Goal: Task Accomplishment & Management: Manage account settings

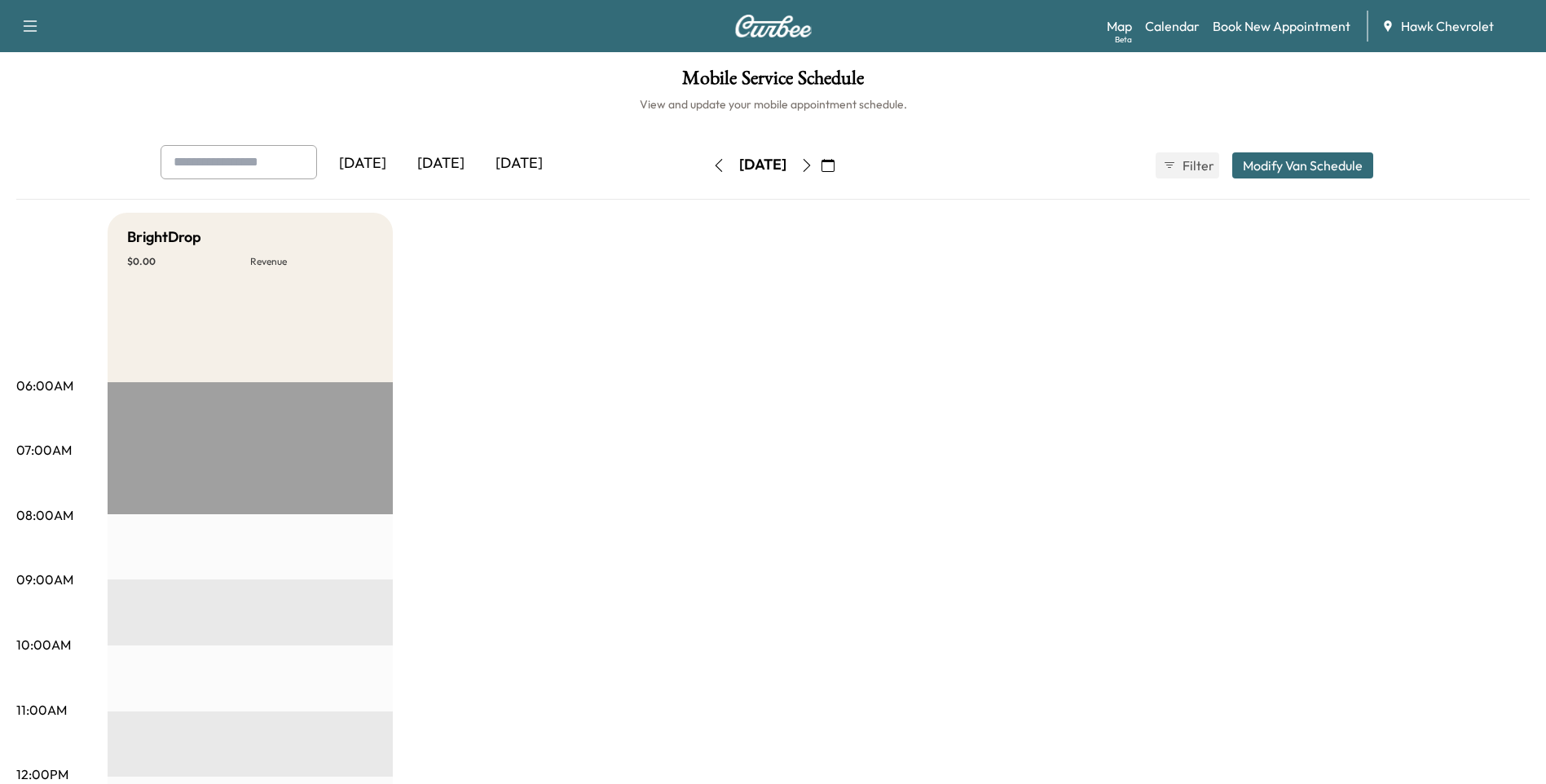
click at [834, 165] on icon "button" at bounding box center [828, 165] width 13 height 13
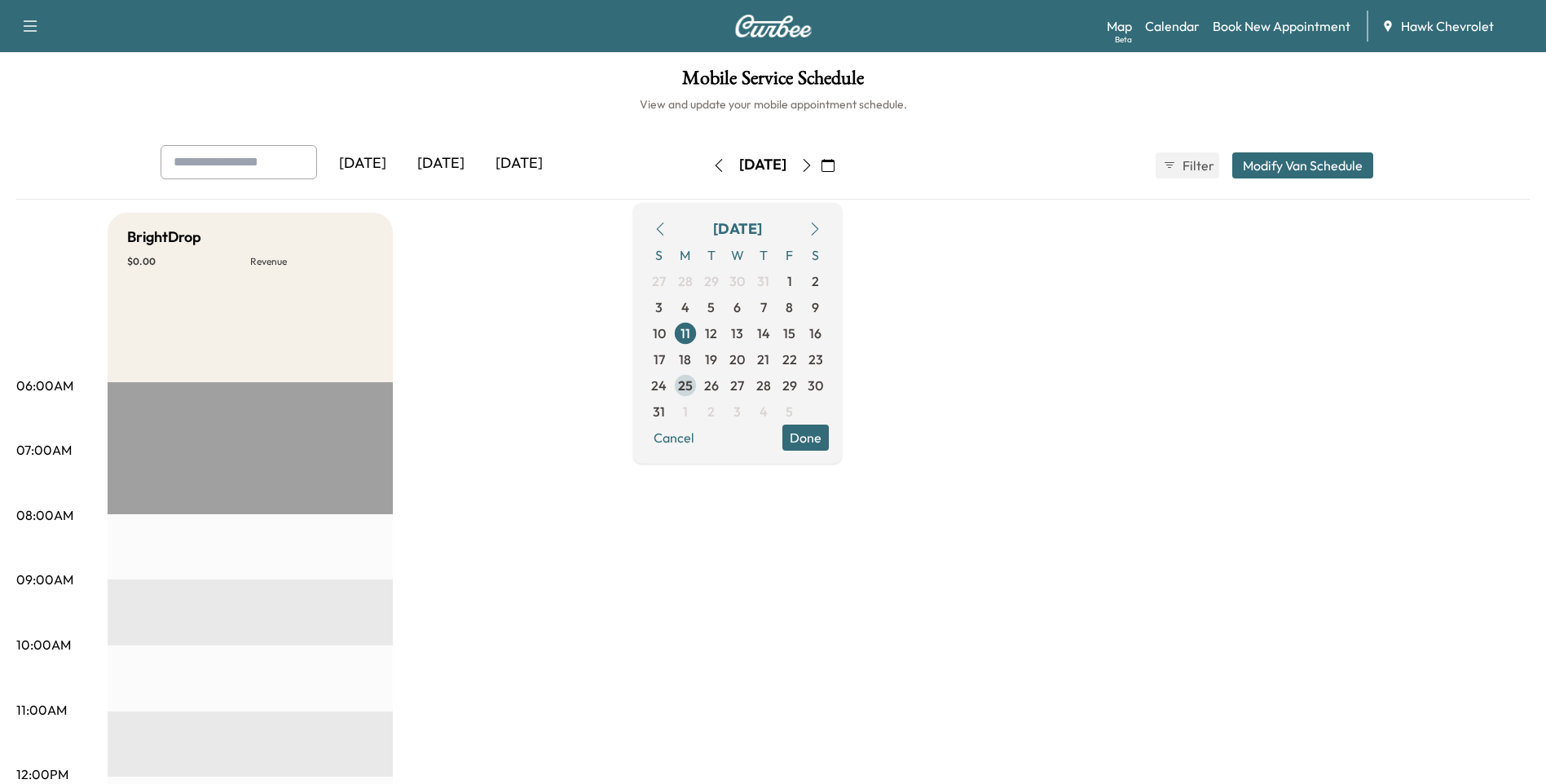
click at [693, 385] on span "25" at bounding box center [685, 385] width 15 height 20
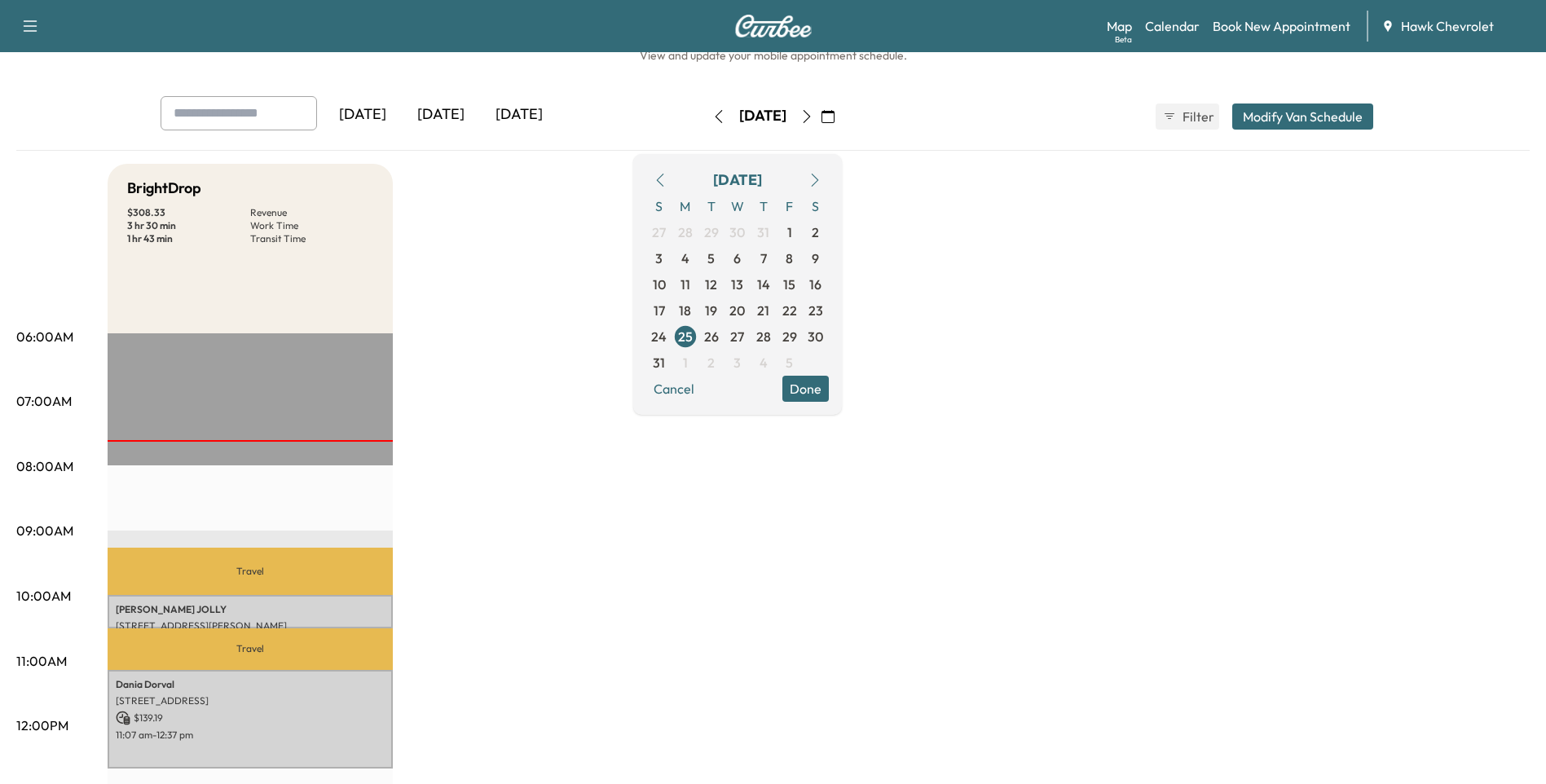
scroll to position [108, 0]
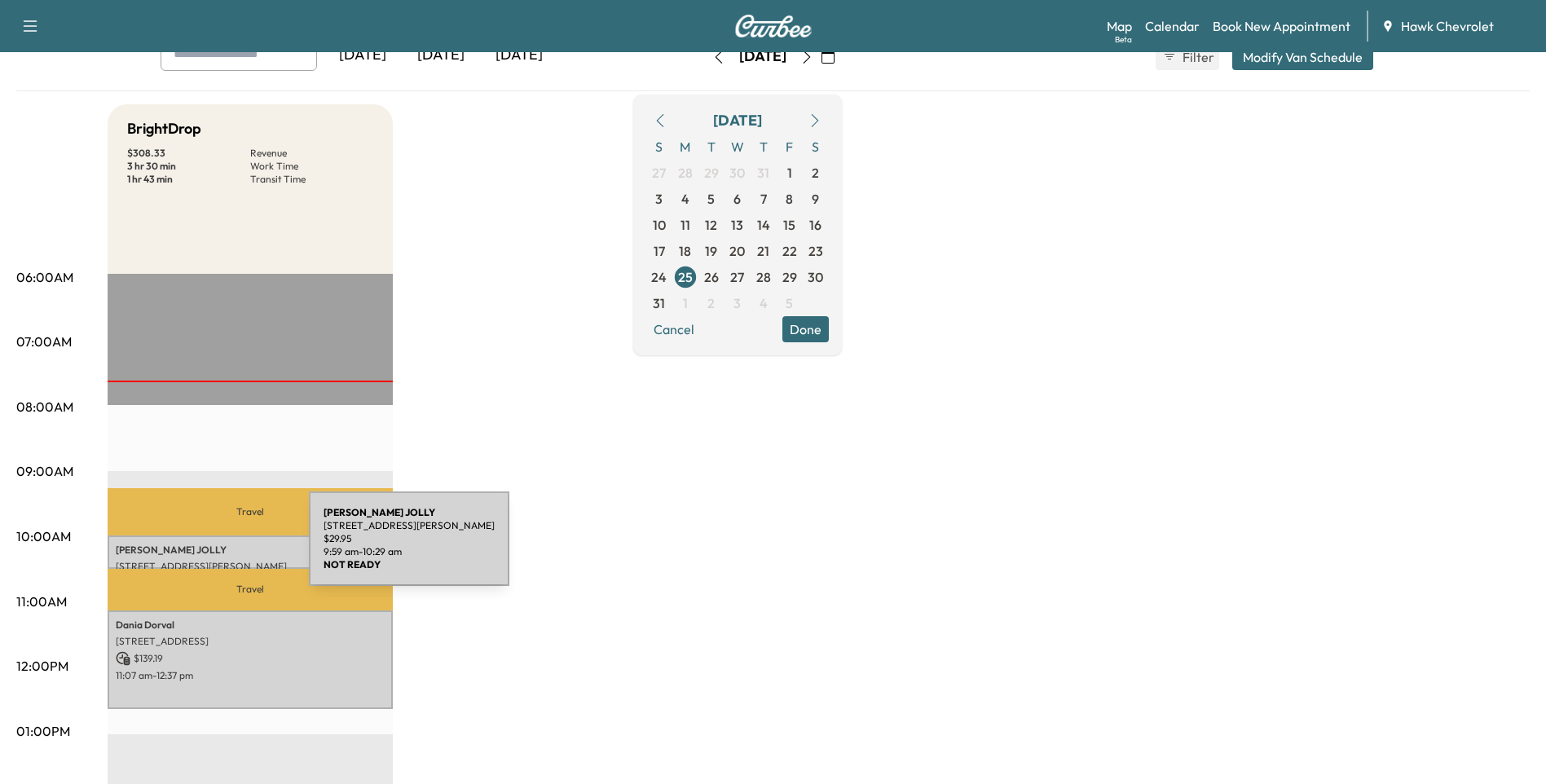
click at [187, 548] on p "[PERSON_NAME]" at bounding box center [249, 549] width 269 height 13
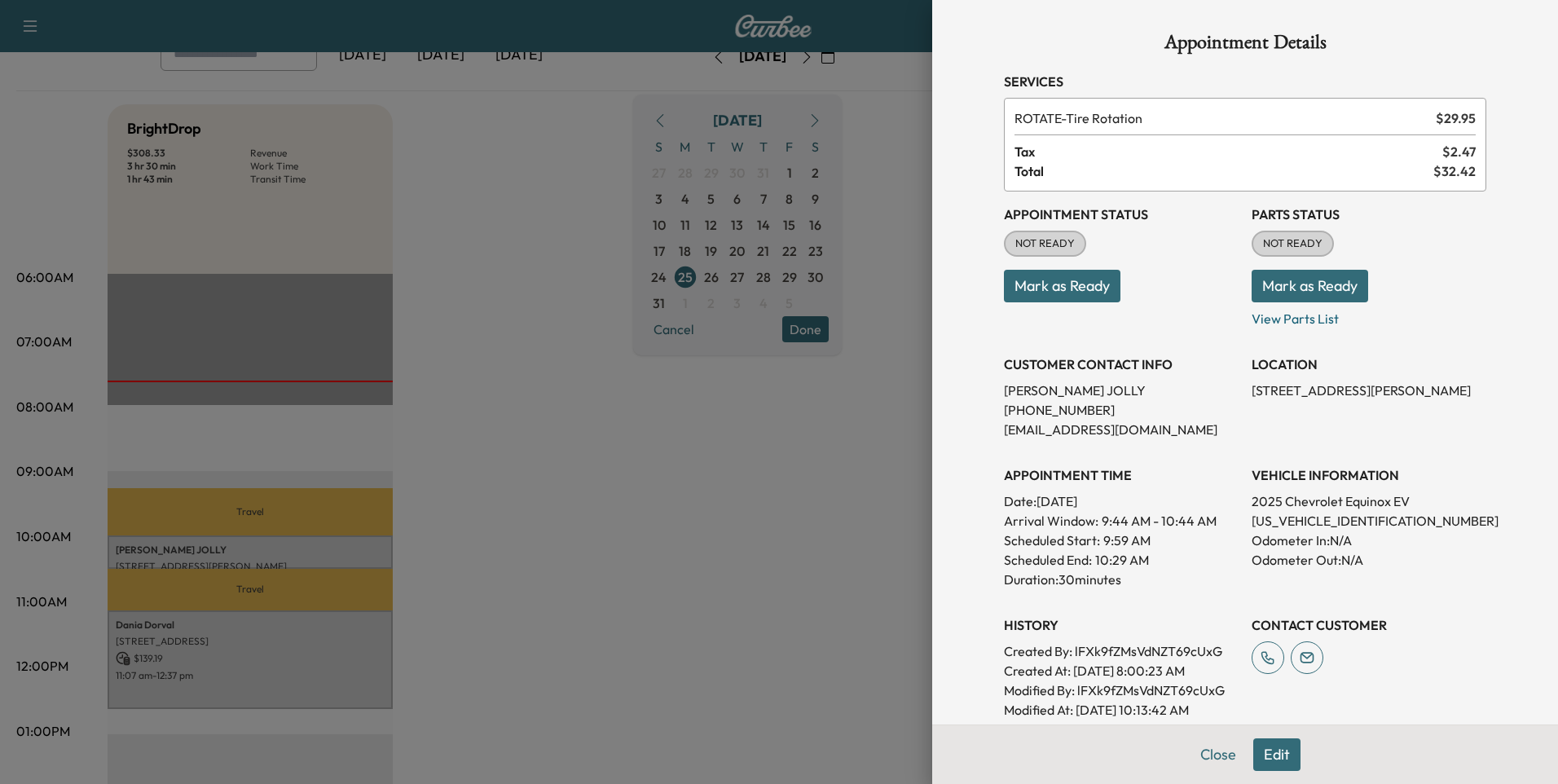
click at [697, 522] on div at bounding box center [779, 392] width 1558 height 784
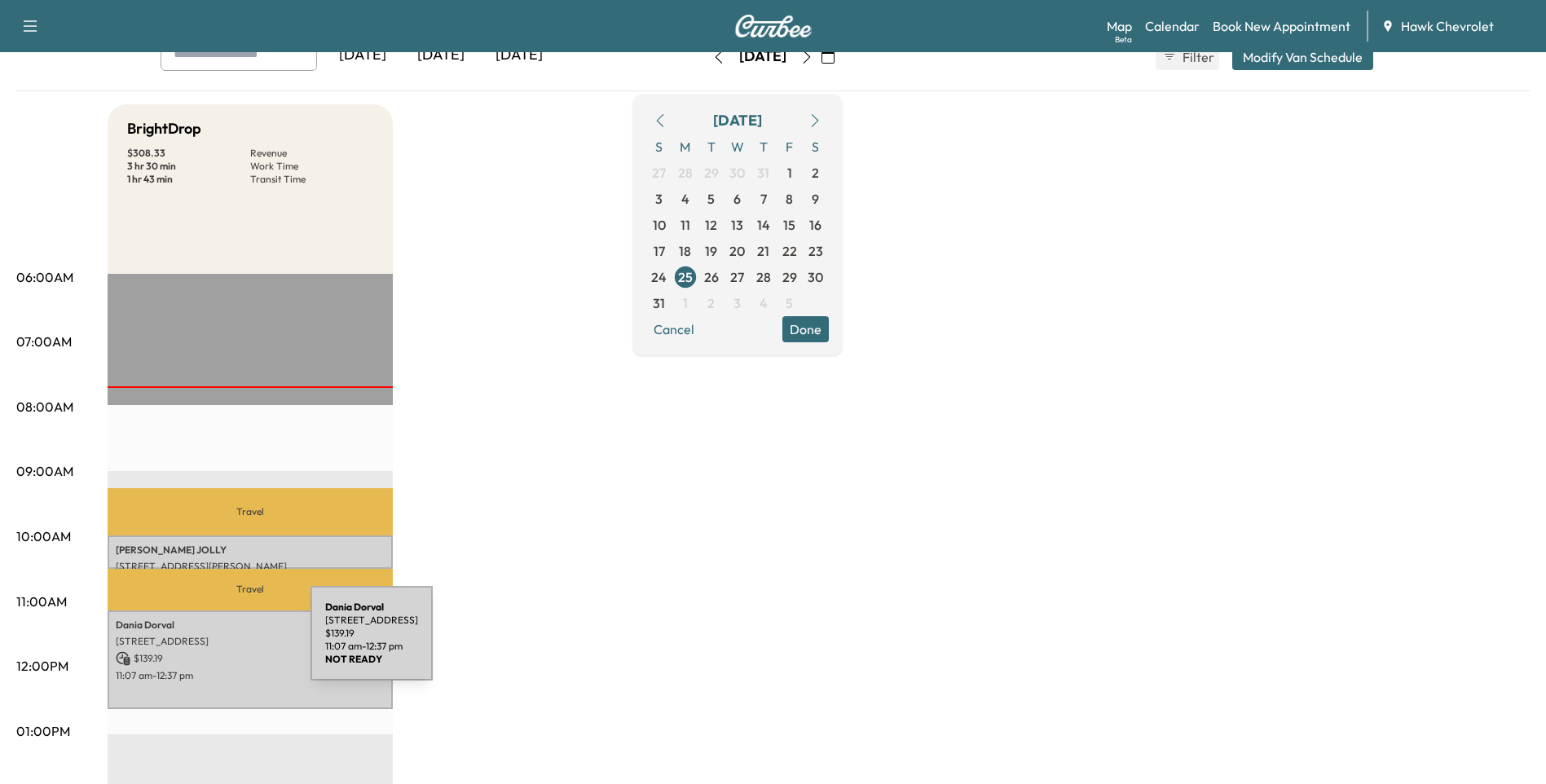
click at [188, 643] on p "[STREET_ADDRESS]" at bounding box center [249, 641] width 269 height 13
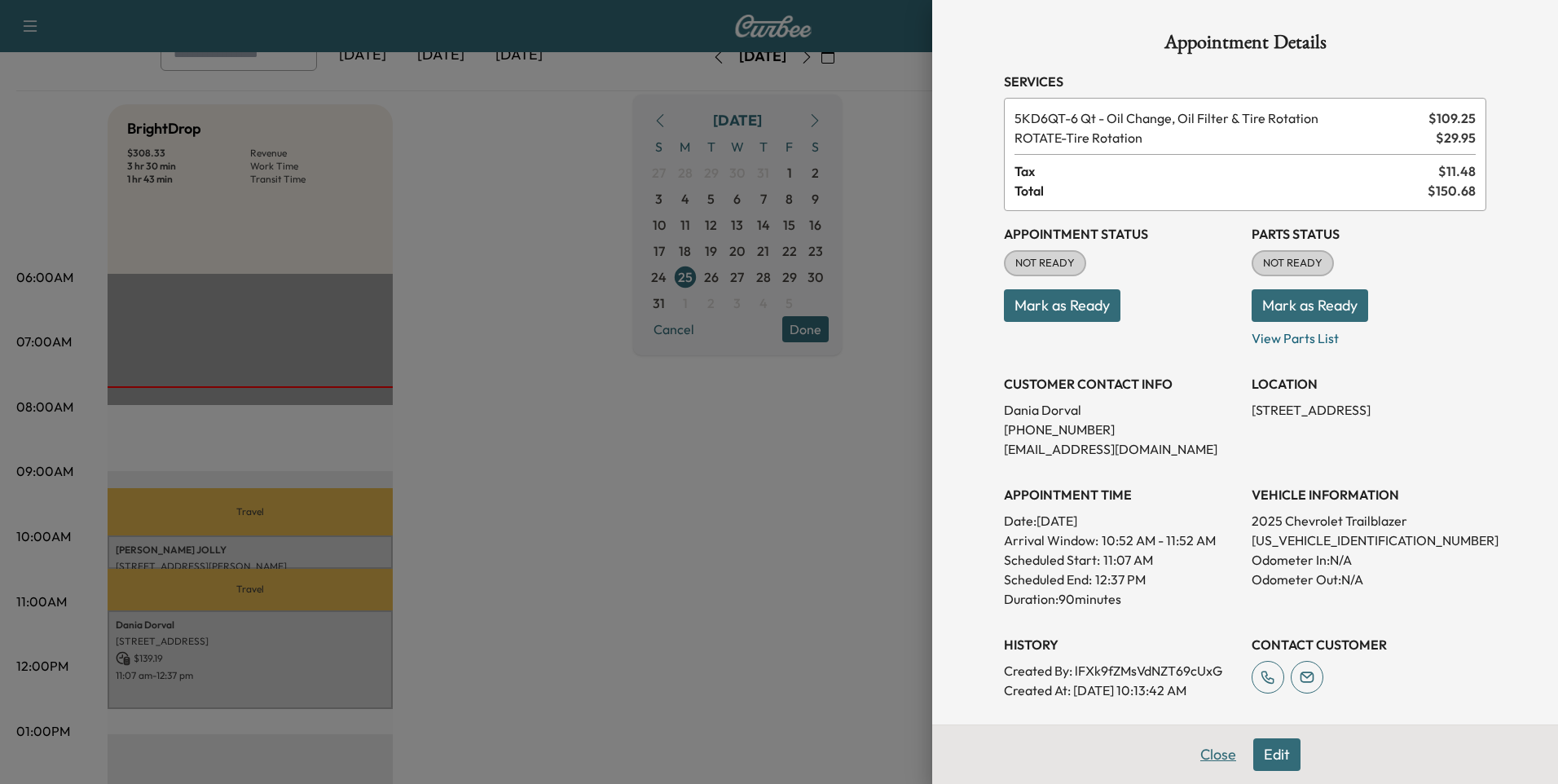
click at [1211, 752] on button "Close" at bounding box center [1218, 755] width 57 height 32
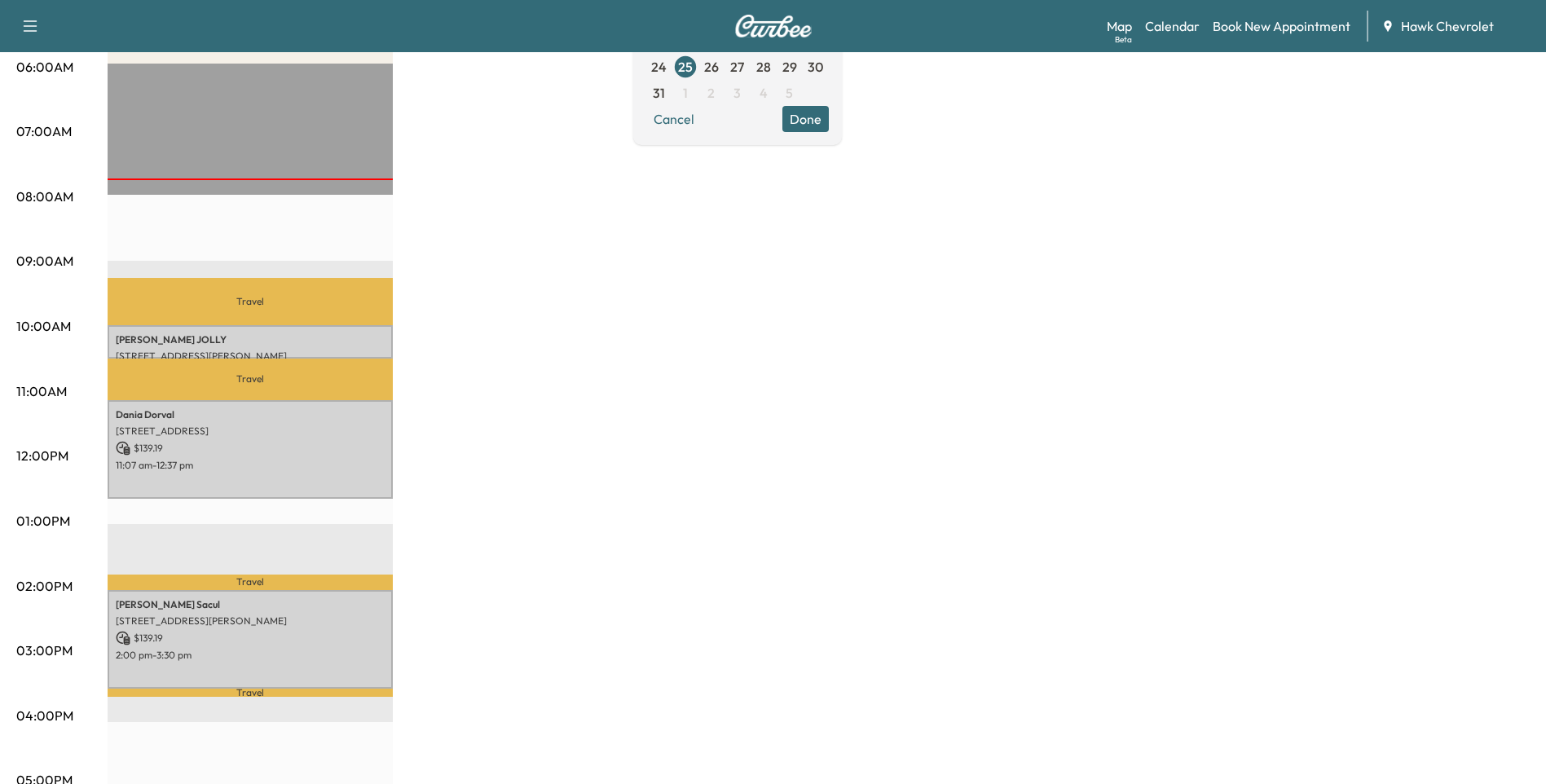
scroll to position [326, 0]
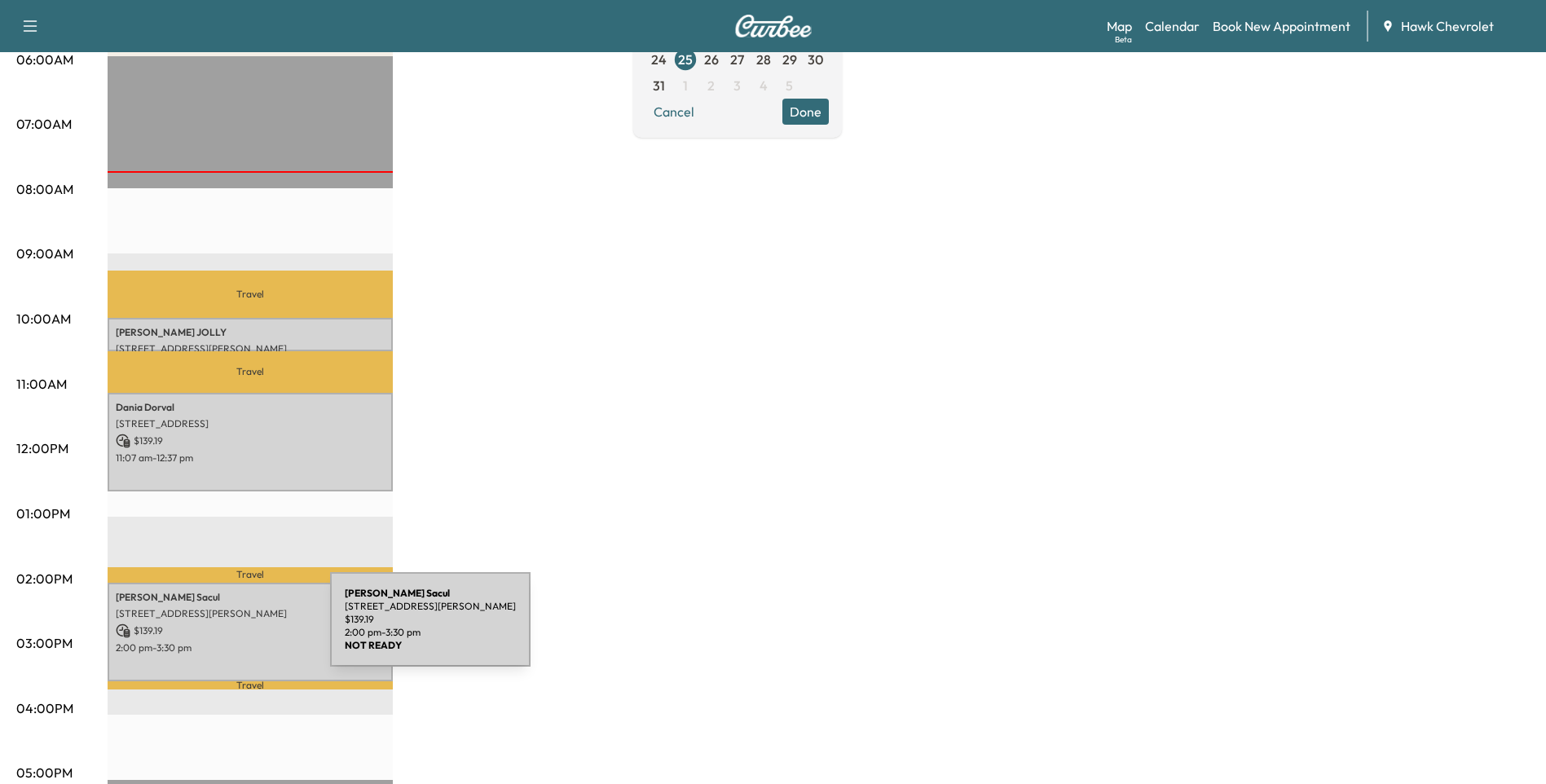
click at [208, 629] on p "$ 139.19" at bounding box center [249, 630] width 269 height 15
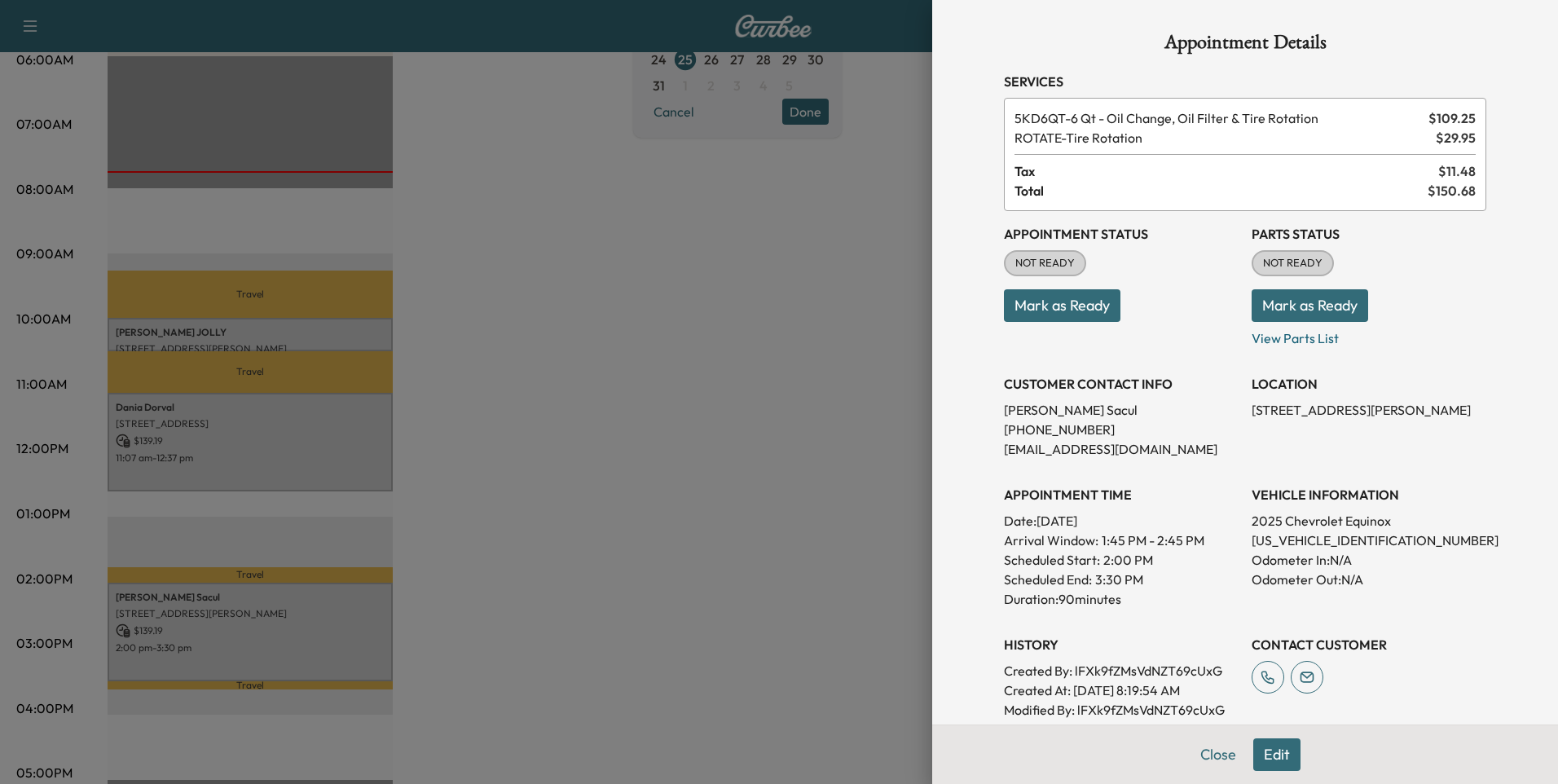
drag, startPoint x: 1214, startPoint y: 756, endPoint x: 1202, endPoint y: 751, distance: 13.0
click at [1214, 756] on button "Close" at bounding box center [1218, 755] width 57 height 32
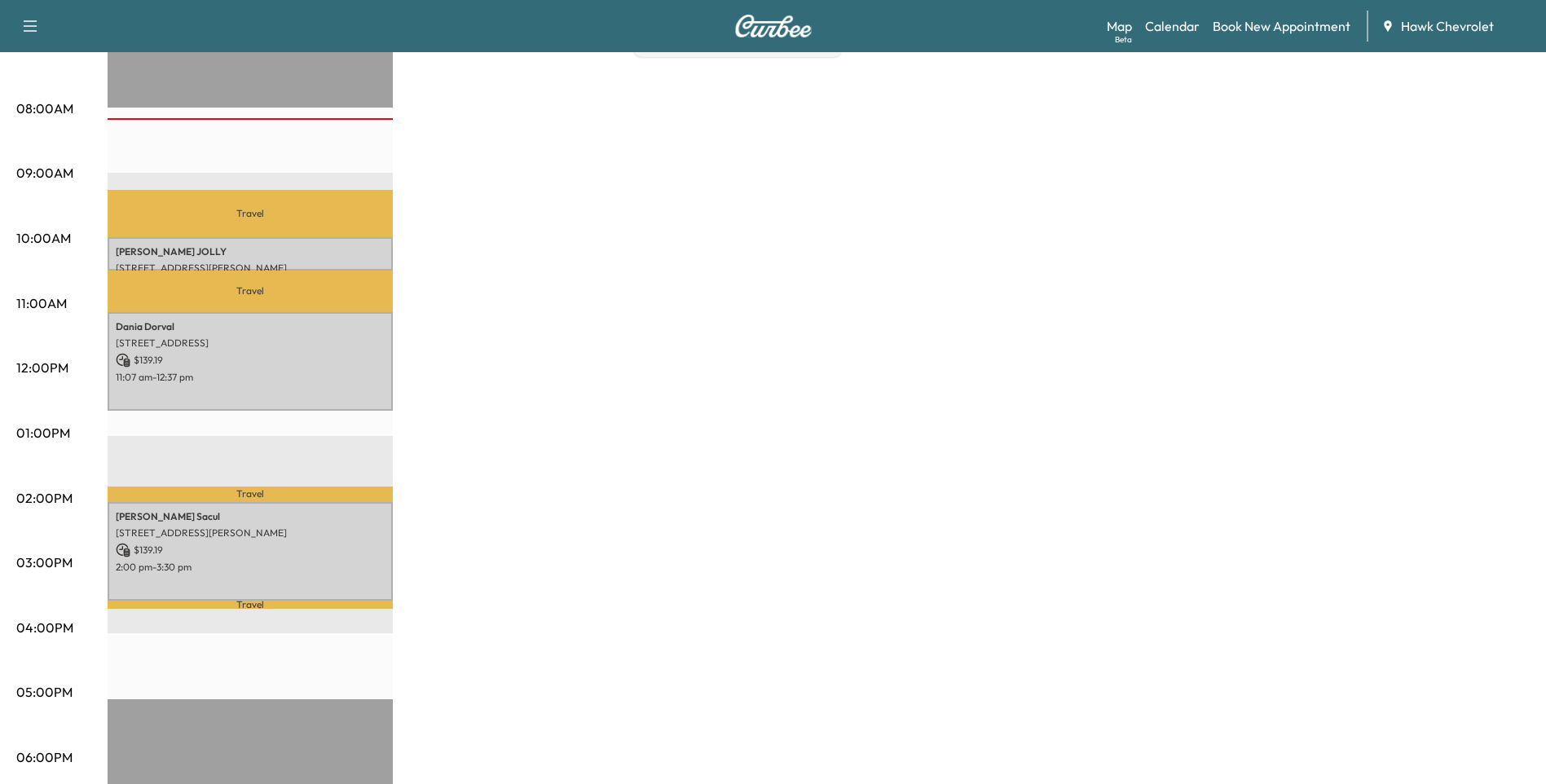
scroll to position [435, 0]
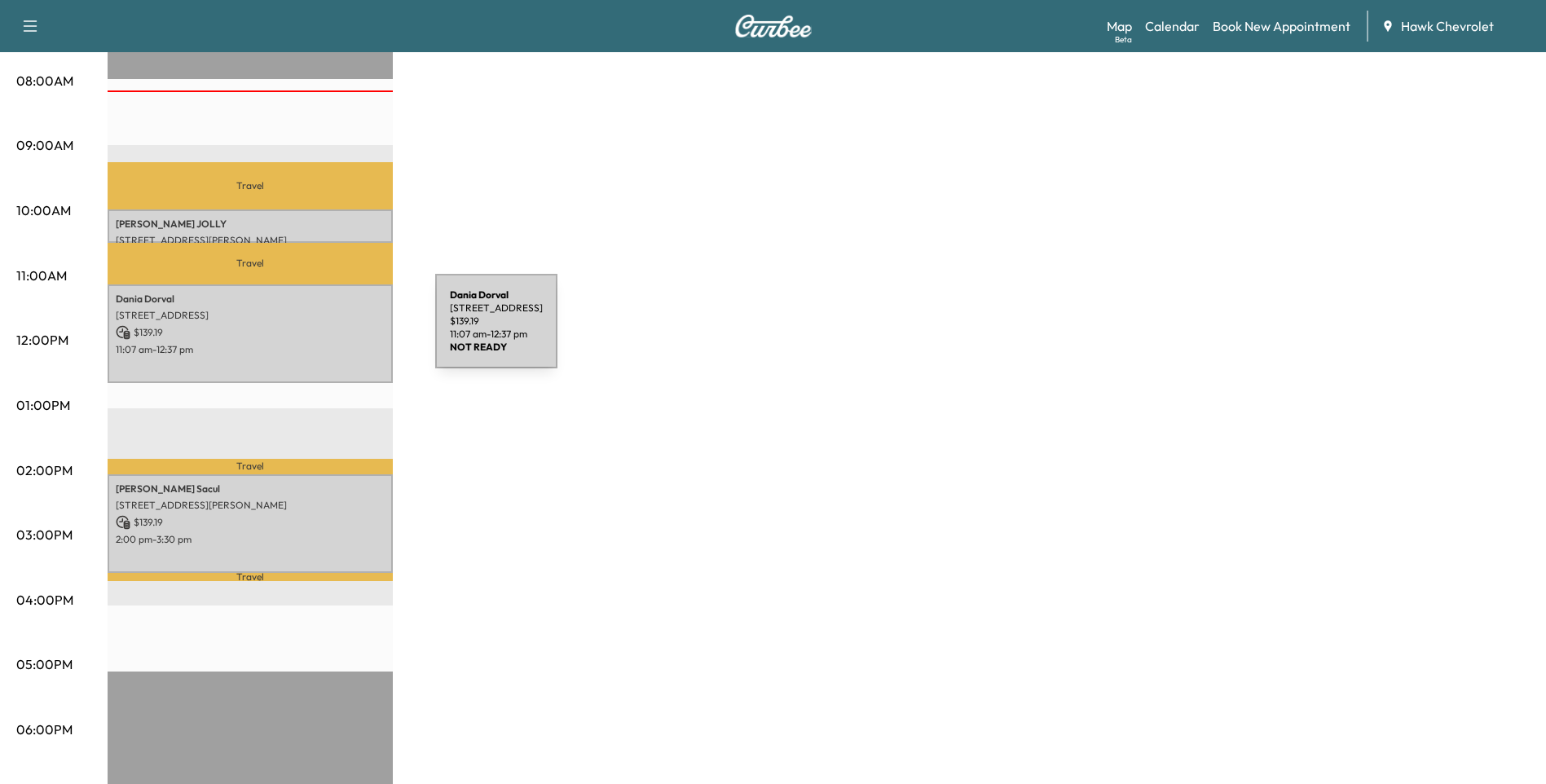
click at [313, 331] on p "$ 139.19" at bounding box center [249, 332] width 269 height 15
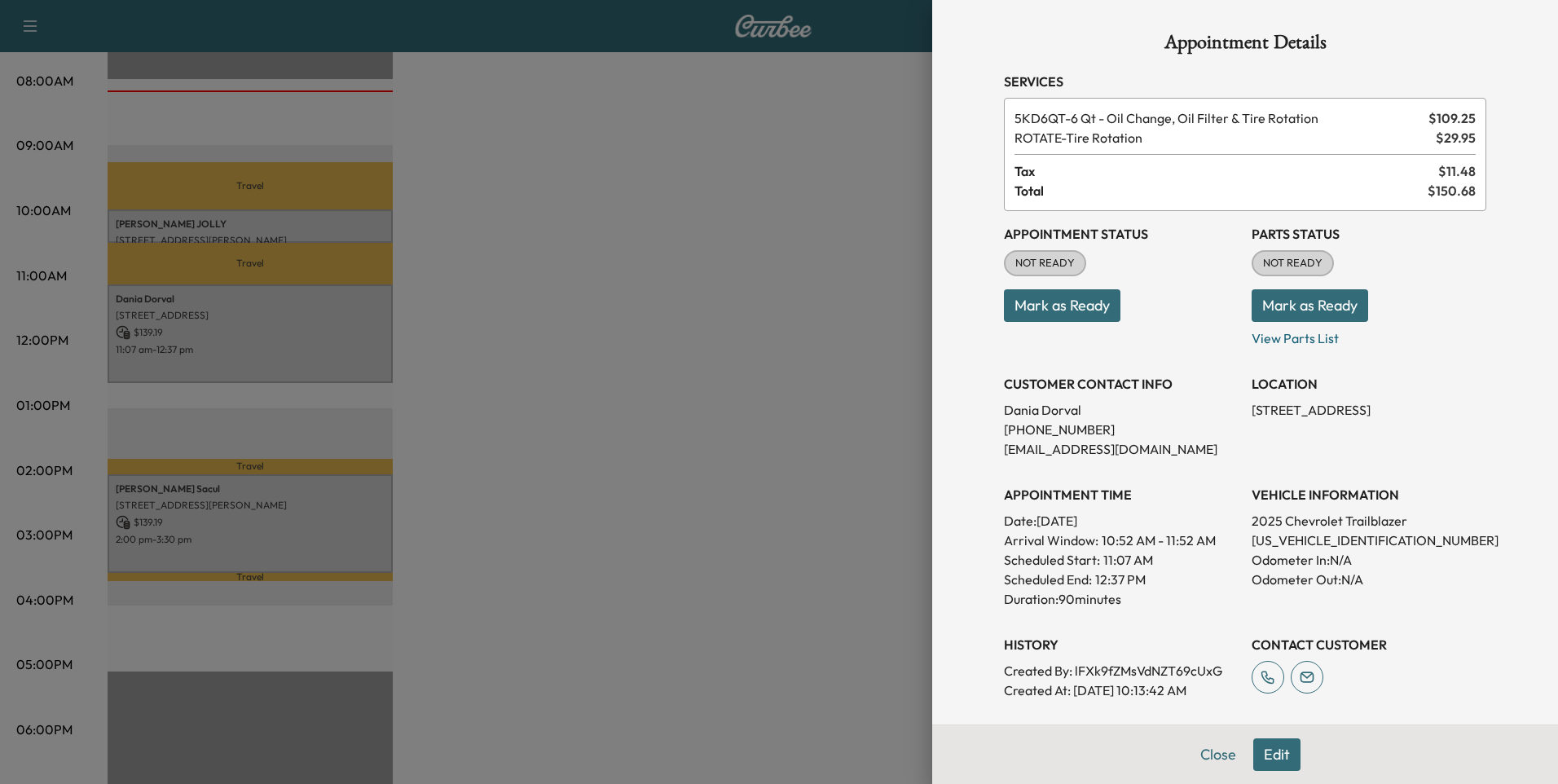
click at [732, 552] on div at bounding box center [779, 392] width 1558 height 784
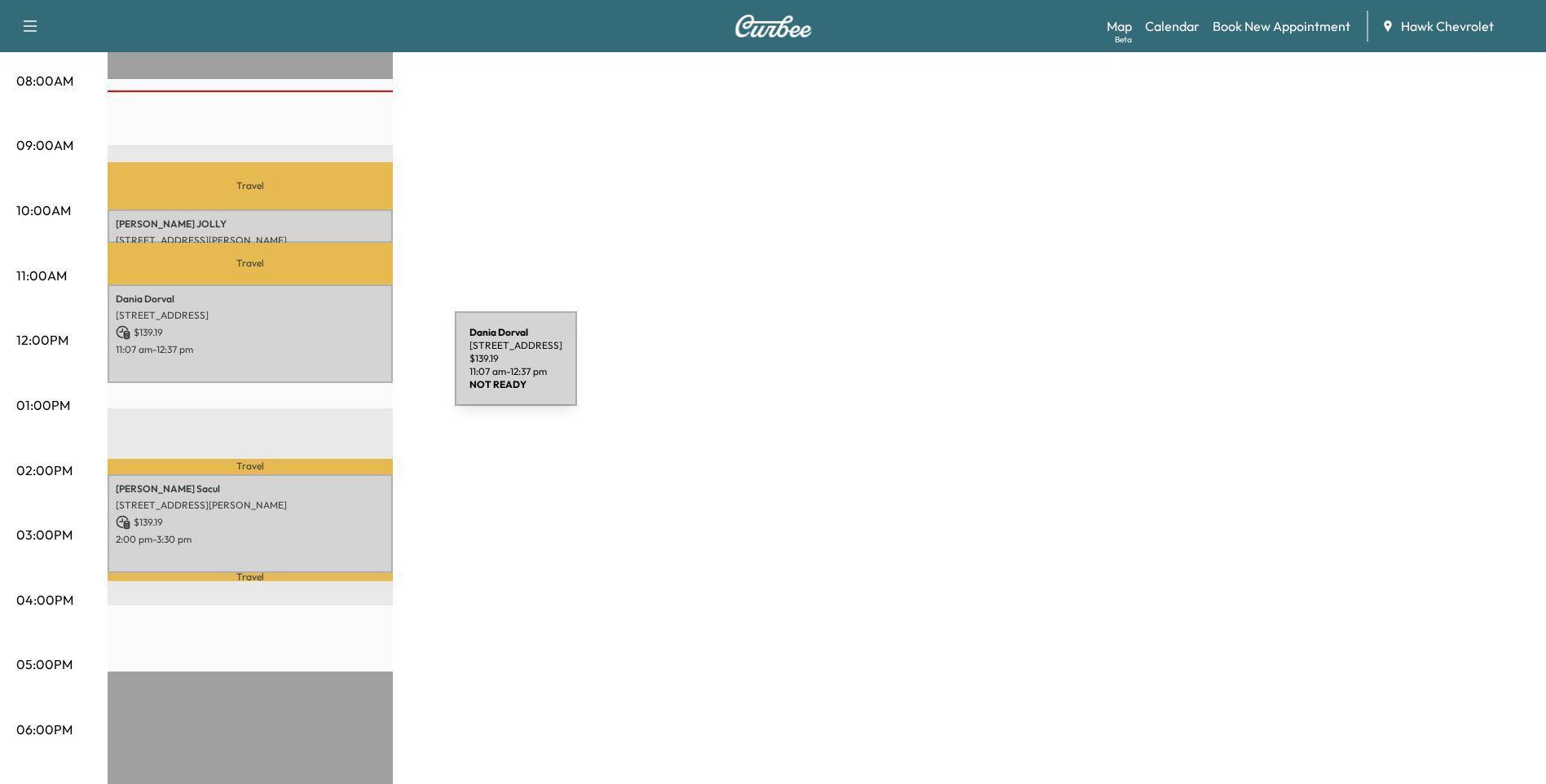
click at [332, 368] on div "[PERSON_NAME] [STREET_ADDRESS] $ 139.19 11:07 am - 12:37 pm" at bounding box center [250, 333] width 285 height 98
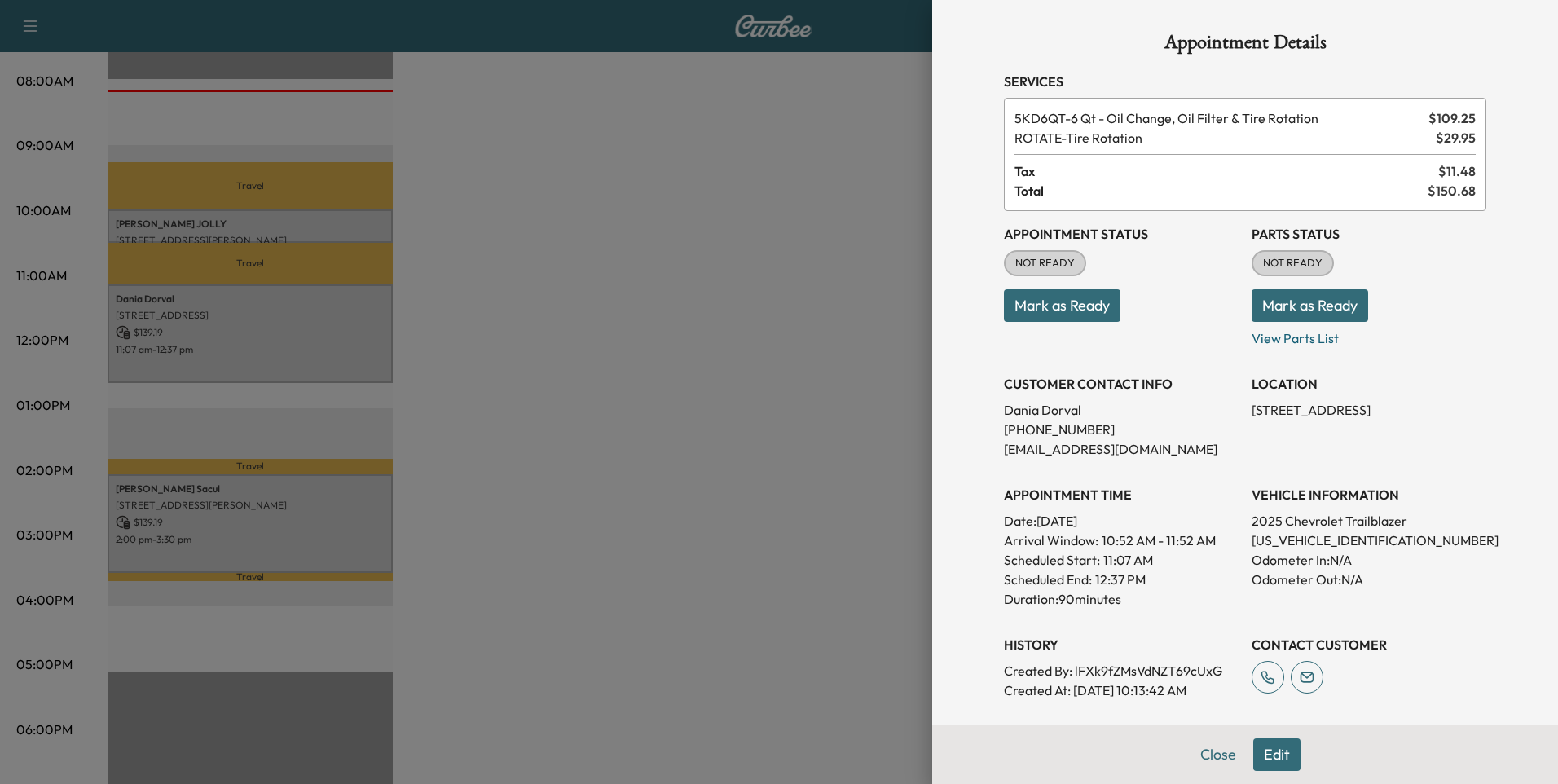
click at [1208, 755] on button "Close" at bounding box center [1218, 755] width 57 height 32
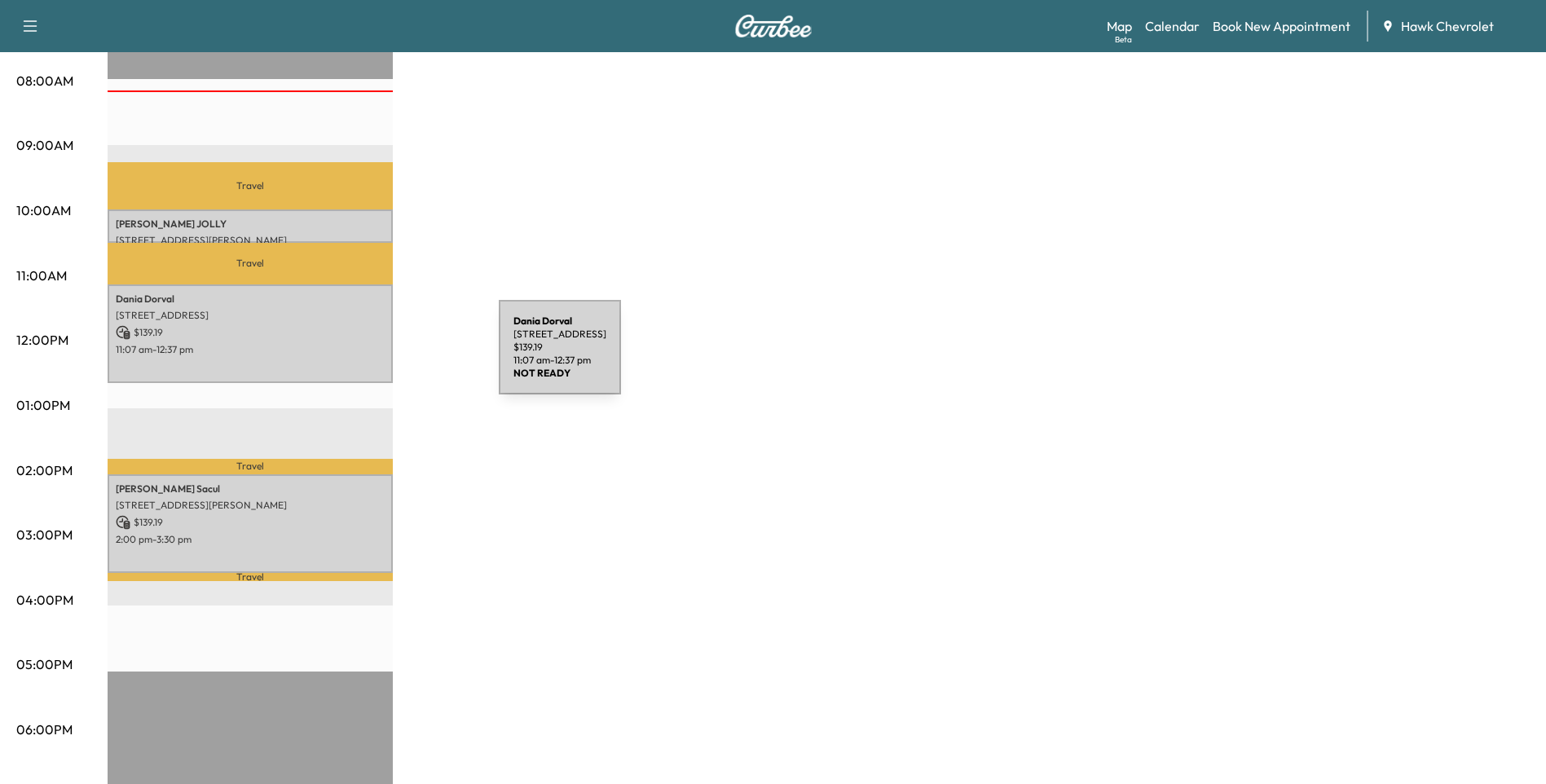
click at [377, 357] on div "[PERSON_NAME] [STREET_ADDRESS] $ 139.19 11:07 am - 12:37 pm" at bounding box center [250, 333] width 285 height 98
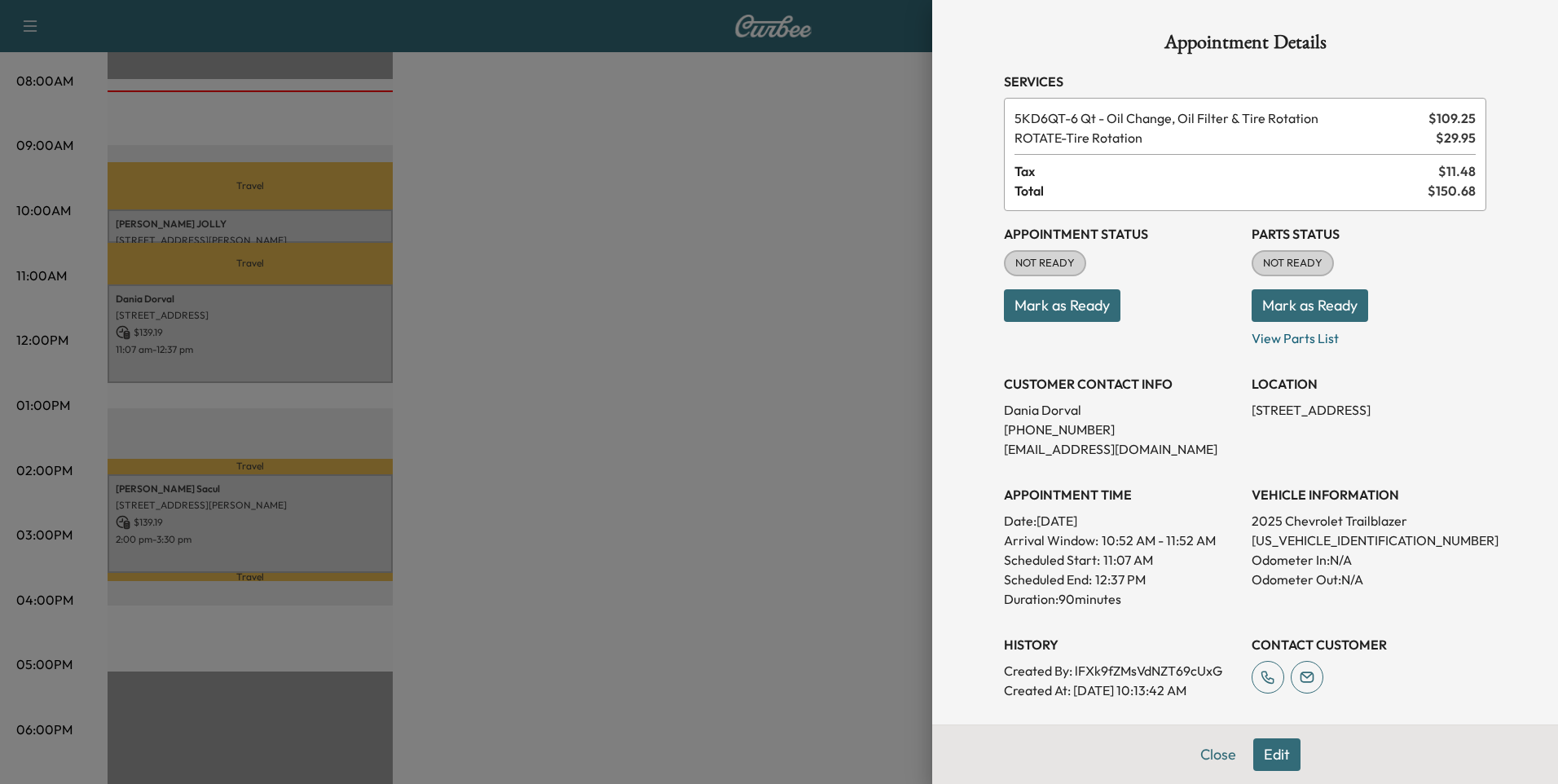
click at [1254, 758] on button "Edit" at bounding box center [1277, 755] width 47 height 32
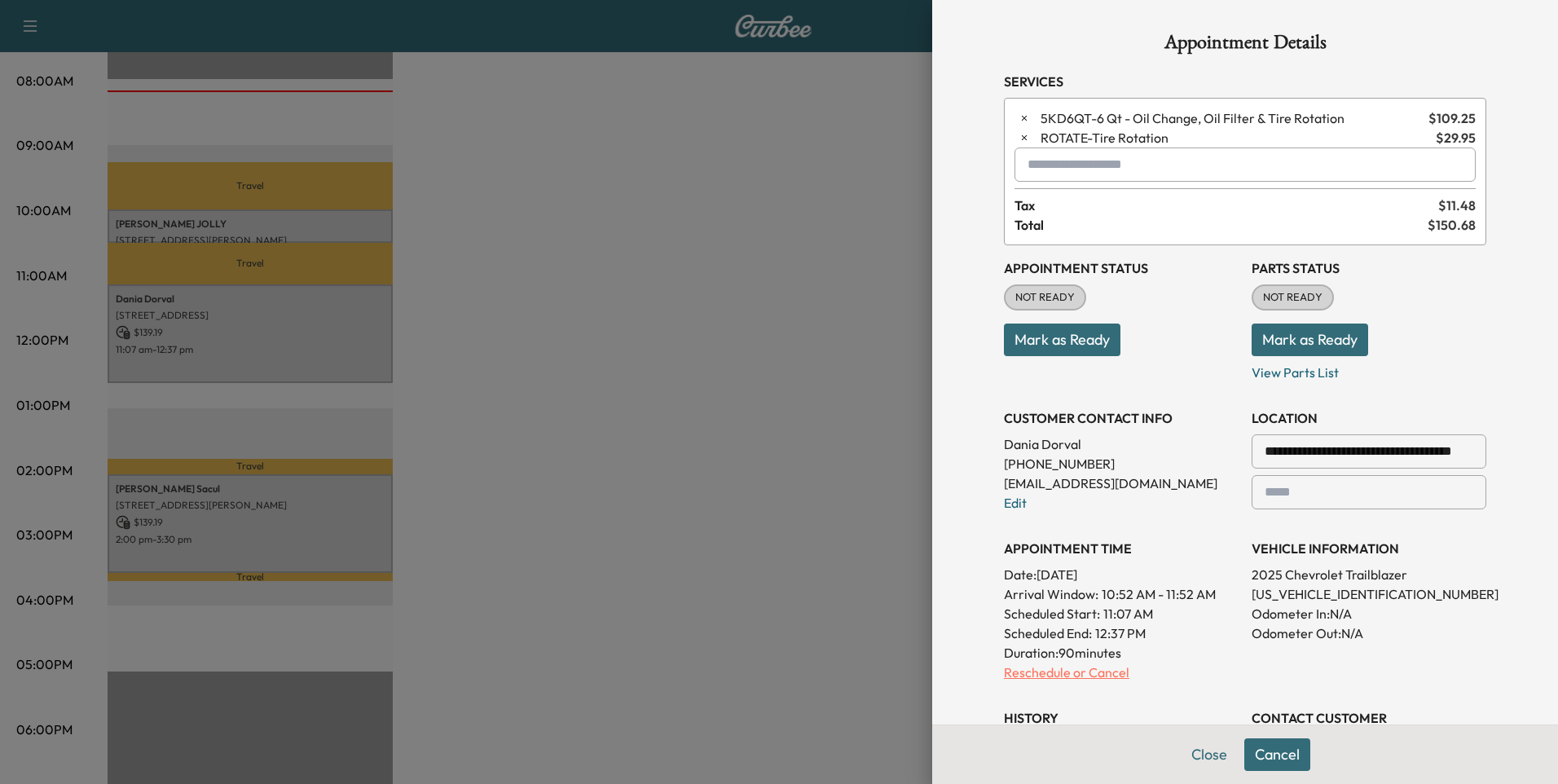
click at [1098, 673] on p "Reschedule or Cancel" at bounding box center [1122, 672] width 235 height 20
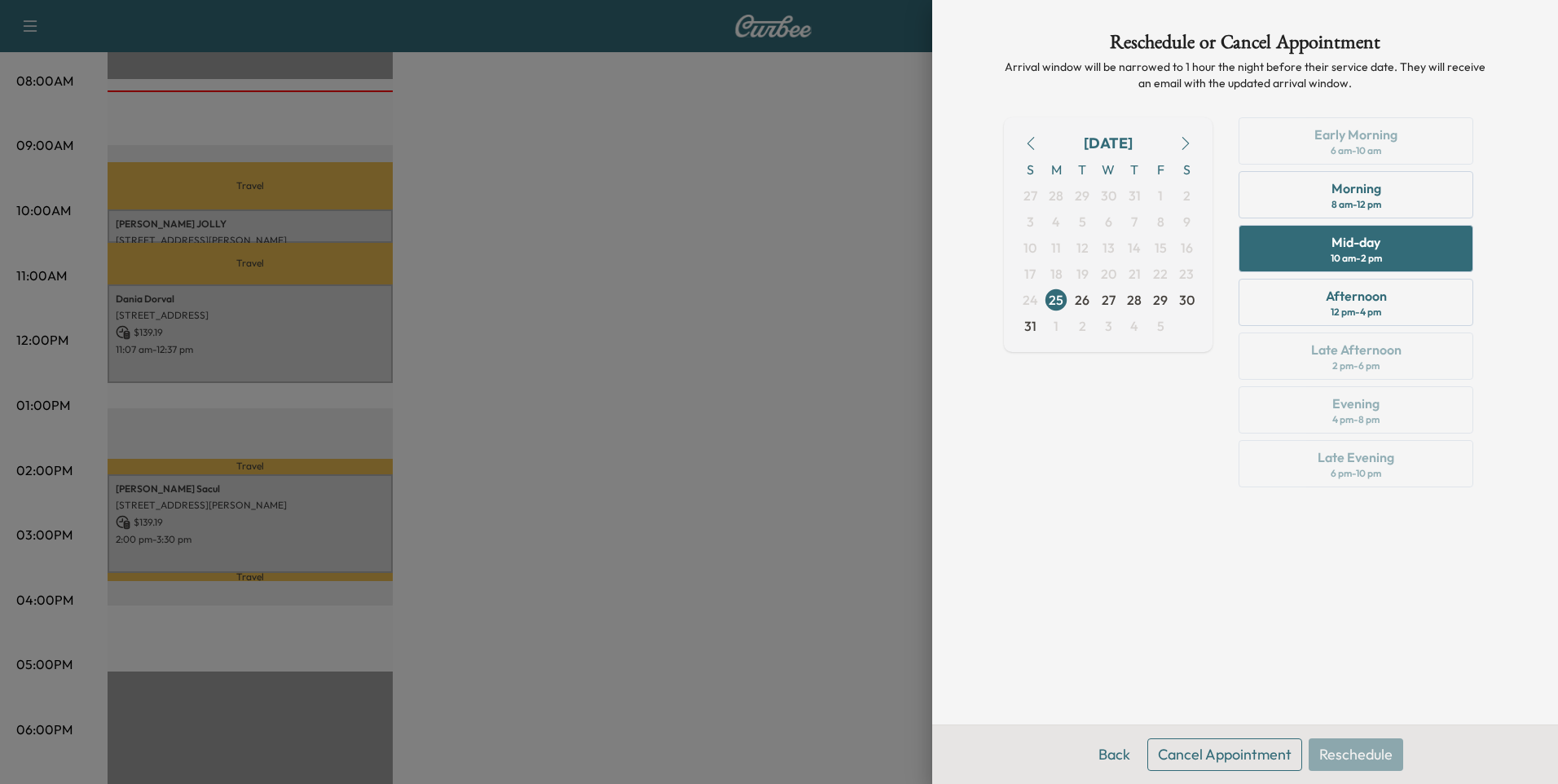
click at [1227, 752] on button "Cancel Appointment" at bounding box center [1225, 755] width 155 height 32
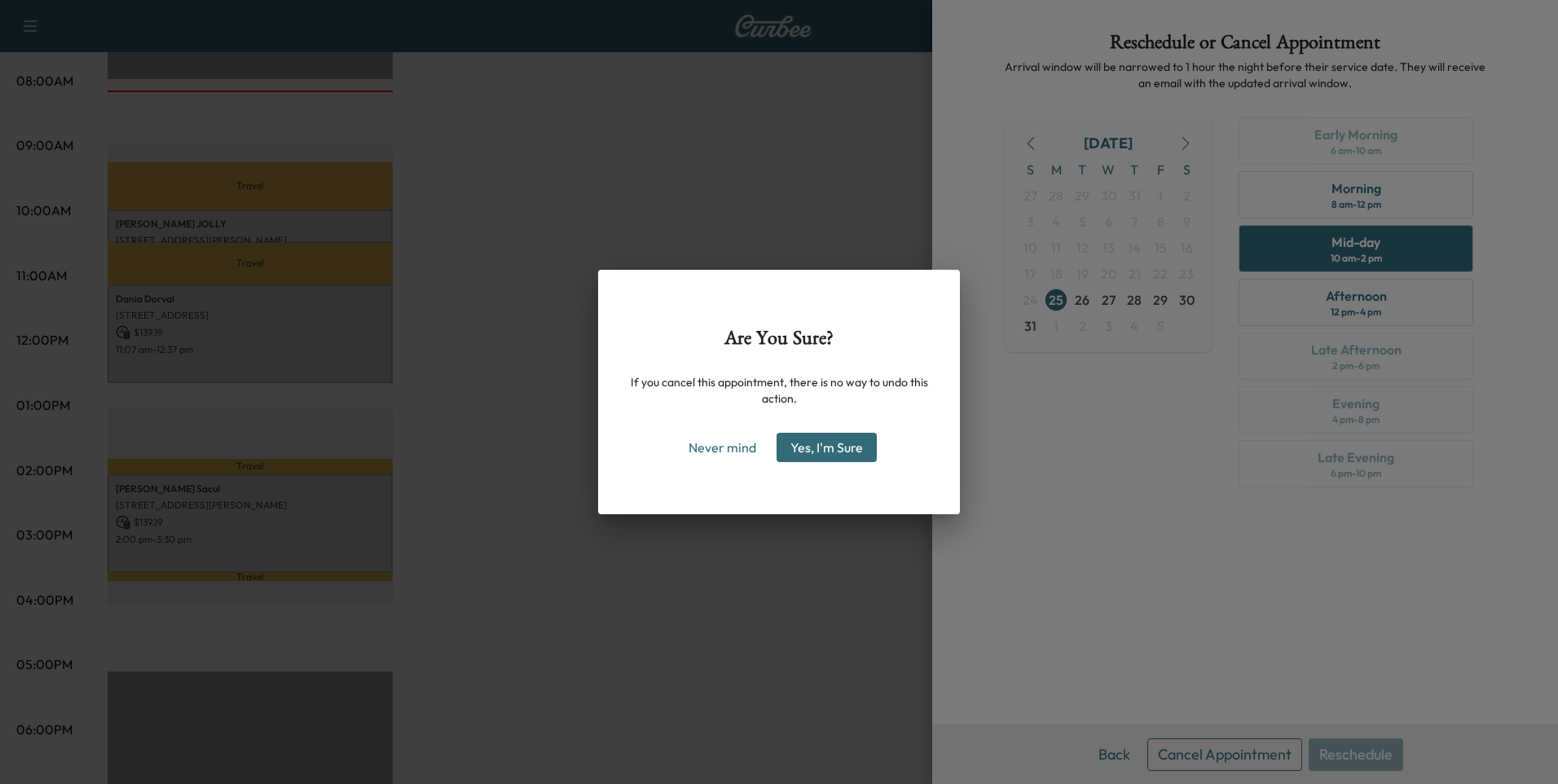
click at [870, 453] on button "Yes, I'm Sure" at bounding box center [826, 448] width 100 height 29
